Goal: Task Accomplishment & Management: Manage account settings

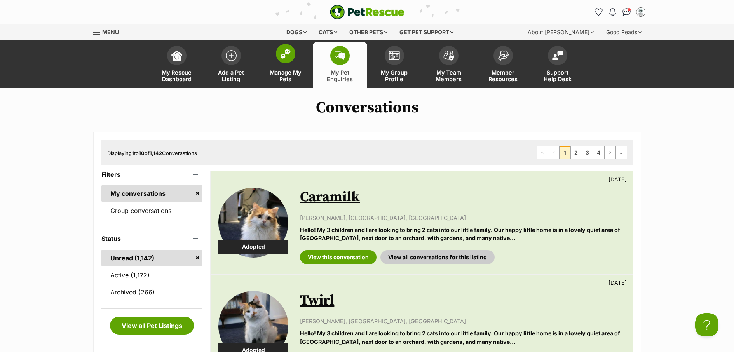
click at [278, 78] on span "Manage My Pets" at bounding box center [285, 75] width 35 height 13
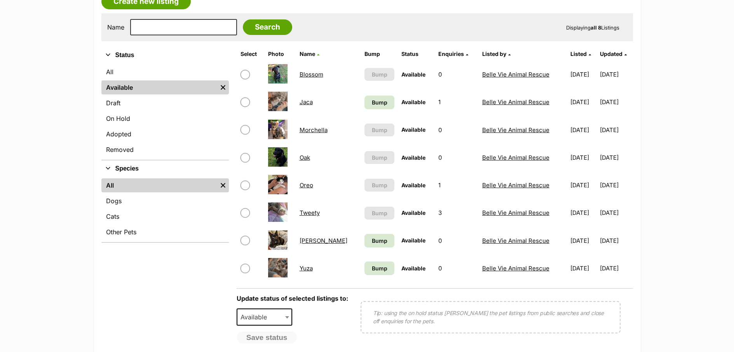
scroll to position [146, 0]
click at [364, 108] on link "Bump" at bounding box center [379, 103] width 30 height 14
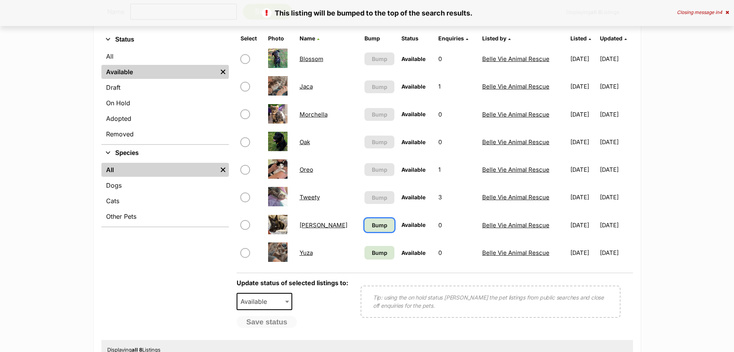
click at [366, 231] on link "Bump" at bounding box center [379, 225] width 30 height 14
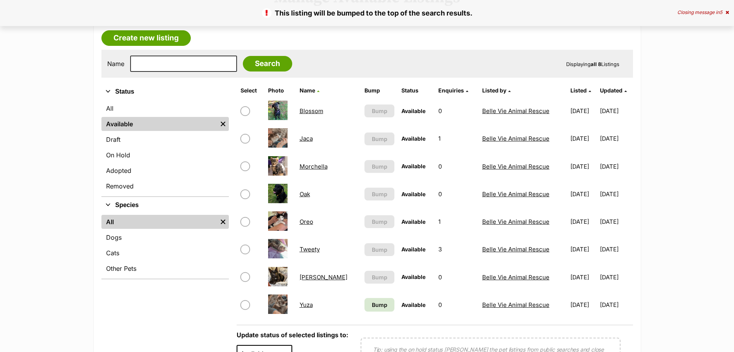
scroll to position [165, 0]
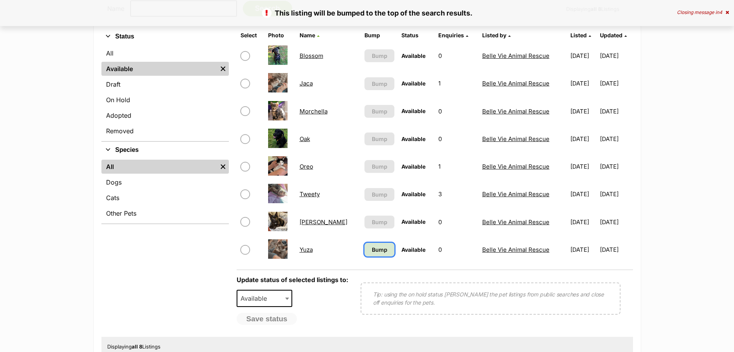
click at [372, 249] on span "Bump" at bounding box center [380, 250] width 16 height 8
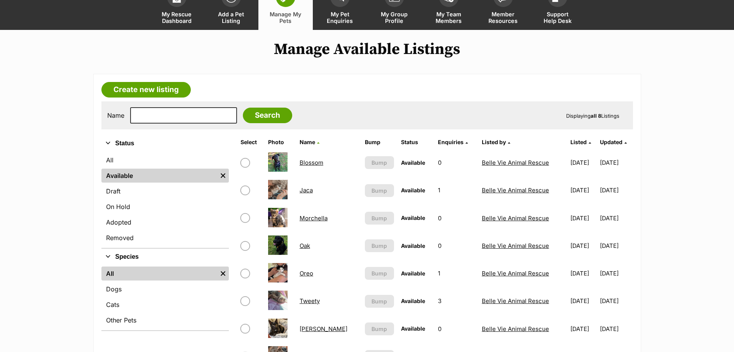
scroll to position [188, 0]
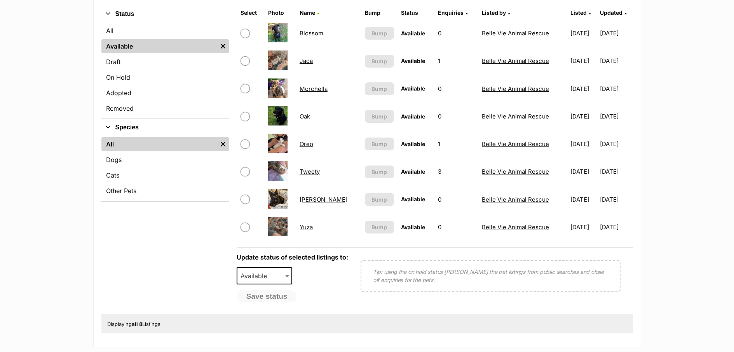
click at [315, 173] on link "Tweety" at bounding box center [310, 171] width 20 height 7
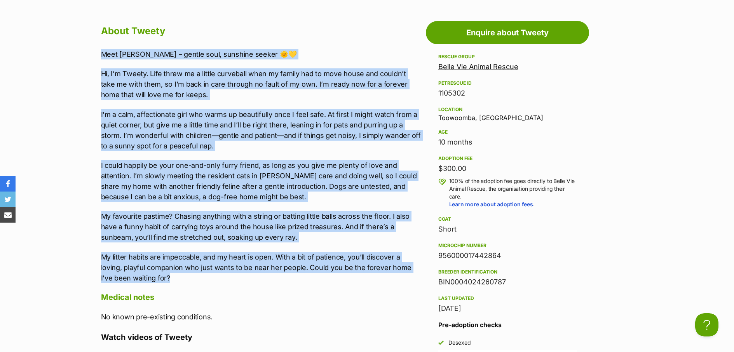
drag, startPoint x: 142, startPoint y: 278, endPoint x: 113, endPoint y: 69, distance: 210.7
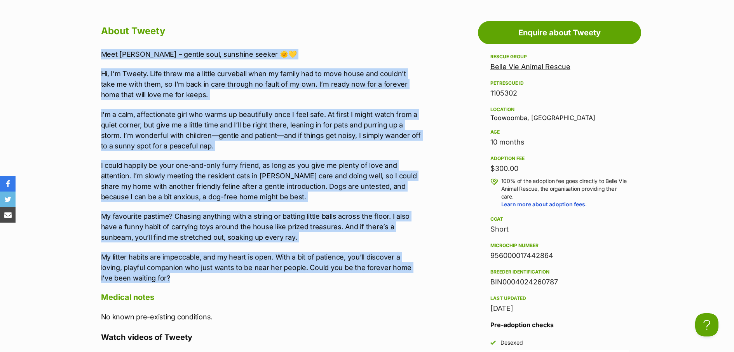
copy div "Lore Ipsumd – sitame cons, adipisci elitse 🌞💛 Do, E’t Incidi. Utla etdol ma a e…"
